Goal: Navigation & Orientation: Find specific page/section

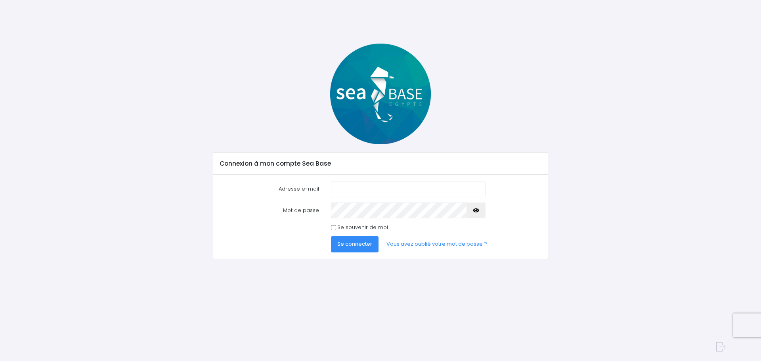
type input "[EMAIL_ADDRESS][DOMAIN_NAME]"
click at [353, 244] on span "Se connecter" at bounding box center [354, 244] width 35 height 8
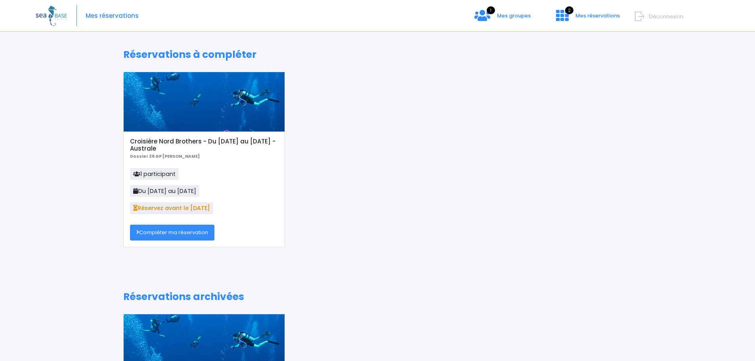
click at [542, 13] on div "Mes réservations 1 Mes groupes 2 Mes réservations Déconnexion" at bounding box center [372, 16] width 672 height 32
click at [508, 19] on span "Mes groupes" at bounding box center [514, 16] width 34 height 8
